Goal: Task Accomplishment & Management: Manage account settings

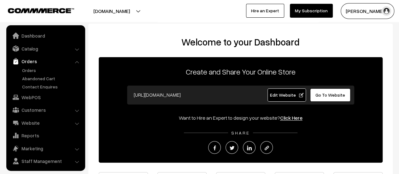
click at [28, 72] on link "Orders" at bounding box center [51, 70] width 62 height 7
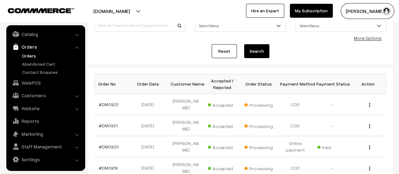
scroll to position [55, 0]
click at [119, 25] on input at bounding box center [140, 25] width 91 height 13
type input "909"
click at [244, 44] on button "Search" at bounding box center [256, 51] width 25 height 14
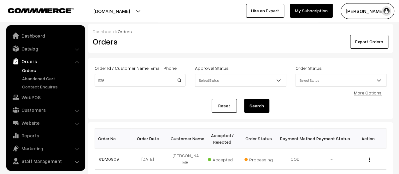
scroll to position [14, 0]
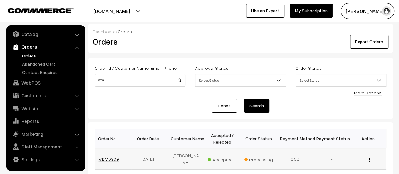
click at [107, 156] on link "#DM0909" at bounding box center [109, 158] width 20 height 5
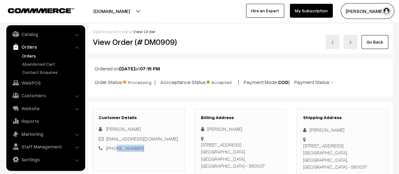
drag, startPoint x: 139, startPoint y: 147, endPoint x: 114, endPoint y: 148, distance: 25.6
click at [114, 148] on div "+91 9739078329" at bounding box center [138, 147] width 79 height 7
copy link "9739078329"
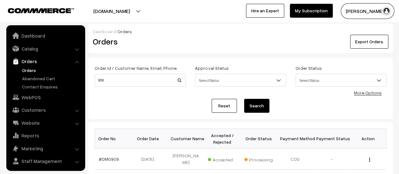
scroll to position [14, 0]
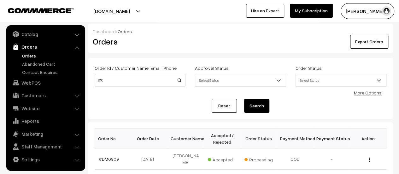
type input "910"
click at [244, 99] on button "Search" at bounding box center [256, 106] width 25 height 14
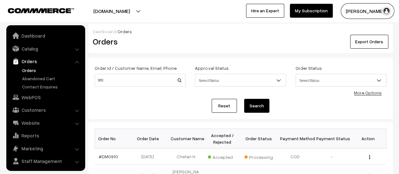
scroll to position [14, 0]
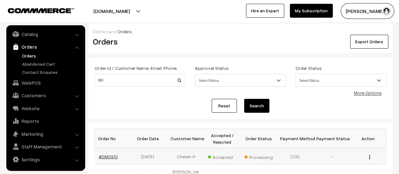
click at [112, 155] on link "#DM0910" at bounding box center [108, 155] width 19 height 5
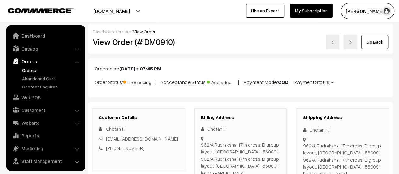
scroll to position [14, 0]
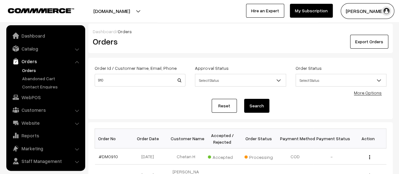
scroll to position [14, 0]
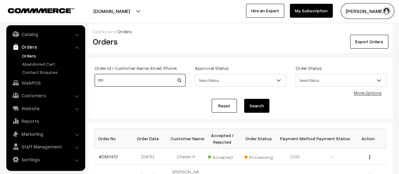
click at [113, 77] on input "910" at bounding box center [140, 80] width 91 height 13
type input "913"
click at [244, 99] on button "Search" at bounding box center [256, 106] width 25 height 14
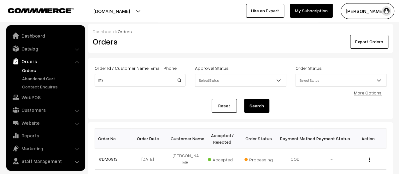
scroll to position [14, 0]
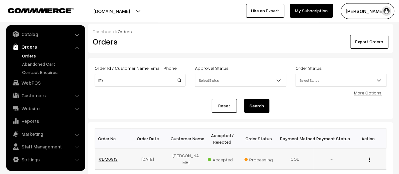
click at [106, 156] on link "#DM0913" at bounding box center [108, 158] width 19 height 5
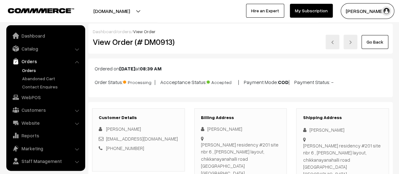
scroll to position [14, 0]
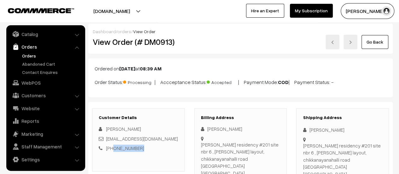
drag, startPoint x: 138, startPoint y: 147, endPoint x: 112, endPoint y: 146, distance: 25.6
click at [112, 146] on div "+91 8971312703" at bounding box center [138, 147] width 79 height 7
copy link "8971312703"
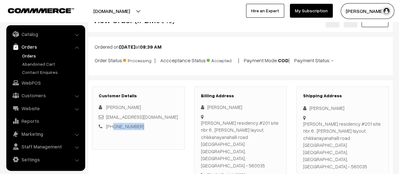
scroll to position [0, 0]
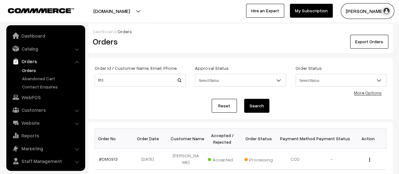
scroll to position [14, 0]
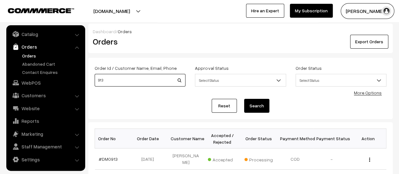
click at [110, 80] on input "913" at bounding box center [140, 80] width 91 height 13
type input "915"
click at [244, 99] on button "Search" at bounding box center [256, 106] width 25 height 14
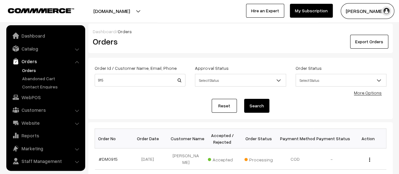
scroll to position [14, 0]
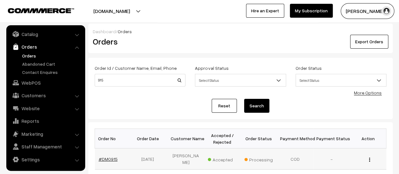
click at [109, 156] on link "#DM0915" at bounding box center [108, 158] width 19 height 5
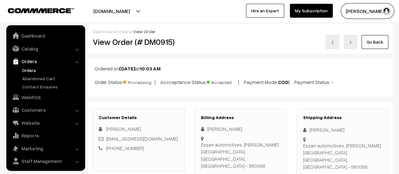
scroll to position [14, 0]
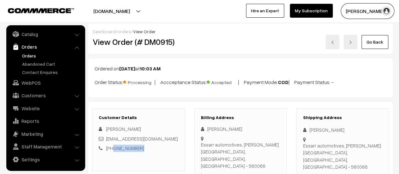
drag, startPoint x: 141, startPoint y: 147, endPoint x: 112, endPoint y: 147, distance: 29.0
click at [112, 147] on div "+91 9035096489" at bounding box center [138, 147] width 79 height 7
copy link "9035096489"
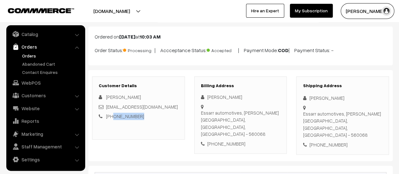
scroll to position [0, 0]
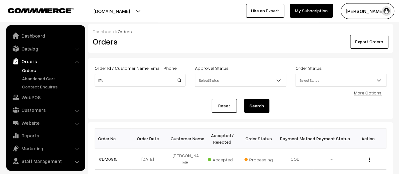
scroll to position [14, 0]
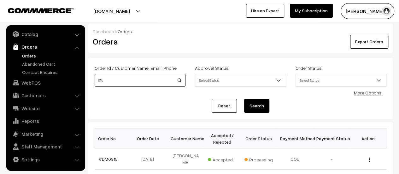
click at [112, 82] on input "915" at bounding box center [140, 80] width 91 height 13
type input "919"
click at [244, 99] on button "Search" at bounding box center [256, 106] width 25 height 14
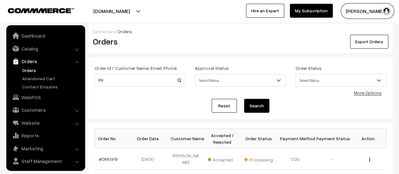
scroll to position [14, 0]
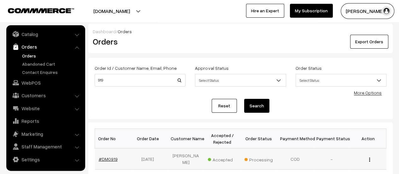
click at [112, 156] on link "#DM0919" at bounding box center [108, 158] width 19 height 5
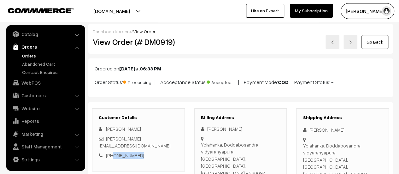
drag, startPoint x: 139, startPoint y: 147, endPoint x: 112, endPoint y: 147, distance: 26.5
click at [112, 152] on div "+91 9981637350" at bounding box center [138, 155] width 79 height 7
copy link "9981637350"
click at [27, 62] on link "Abandoned Cart" at bounding box center [51, 63] width 62 height 7
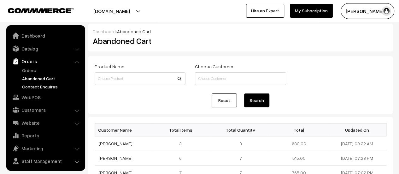
scroll to position [14, 0]
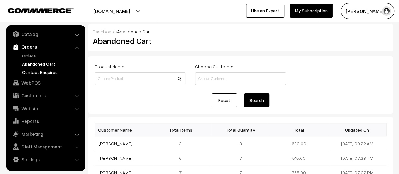
click at [34, 72] on link "Contact Enquires" at bounding box center [51, 72] width 62 height 7
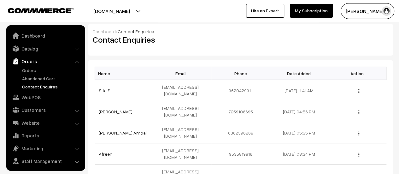
scroll to position [14, 0]
